Goal: Browse casually: Explore the website without a specific task or goal

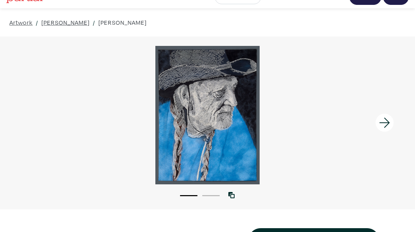
click at [388, 123] on icon at bounding box center [384, 123] width 10 height 10
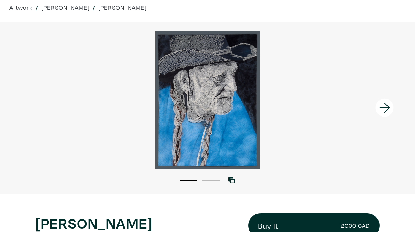
scroll to position [29, 0]
click at [390, 109] on icon at bounding box center [385, 107] width 24 height 19
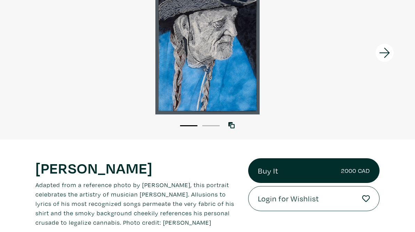
scroll to position [0, 0]
